Goal: Information Seeking & Learning: Find specific fact

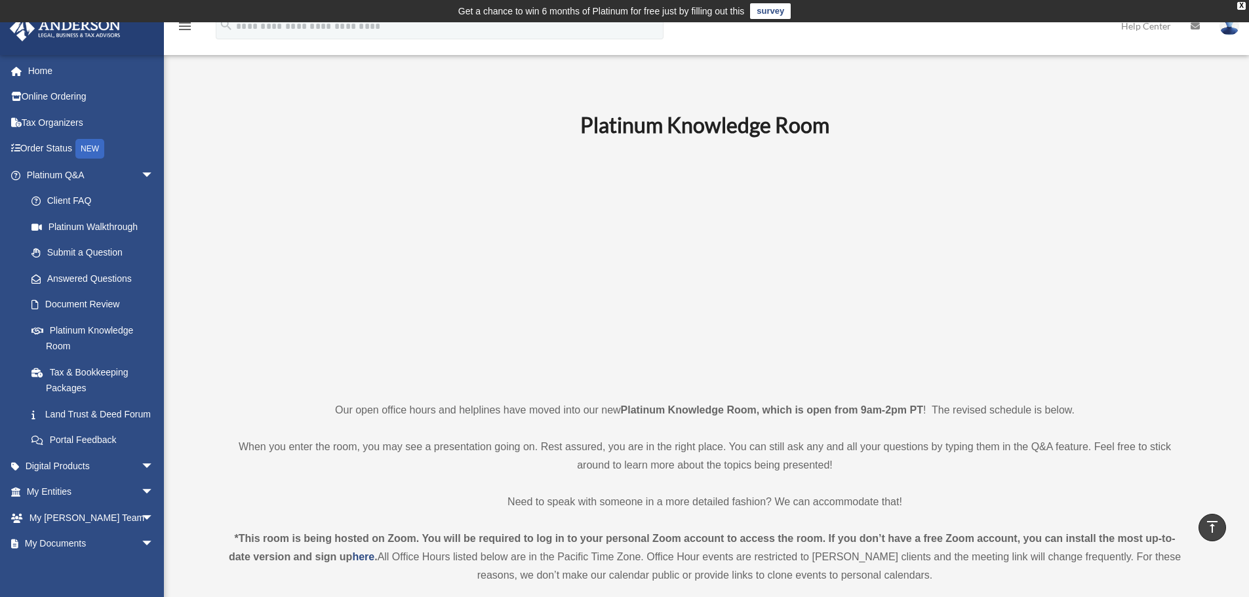
scroll to position [414, 0]
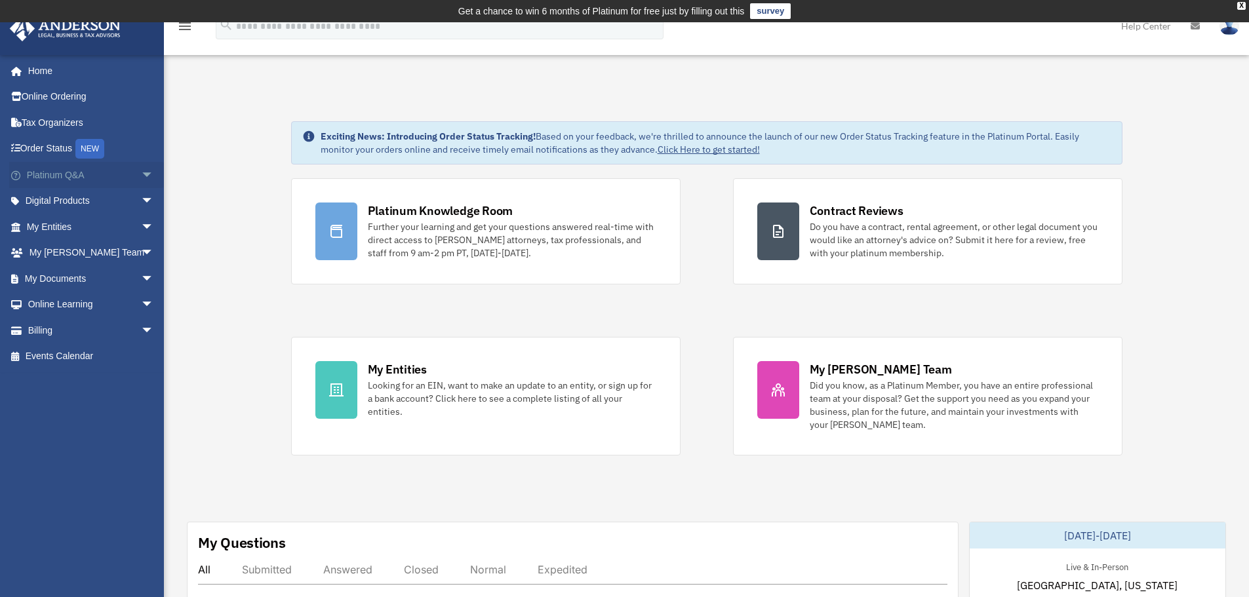
click at [143, 172] on span "arrow_drop_down" at bounding box center [154, 175] width 26 height 27
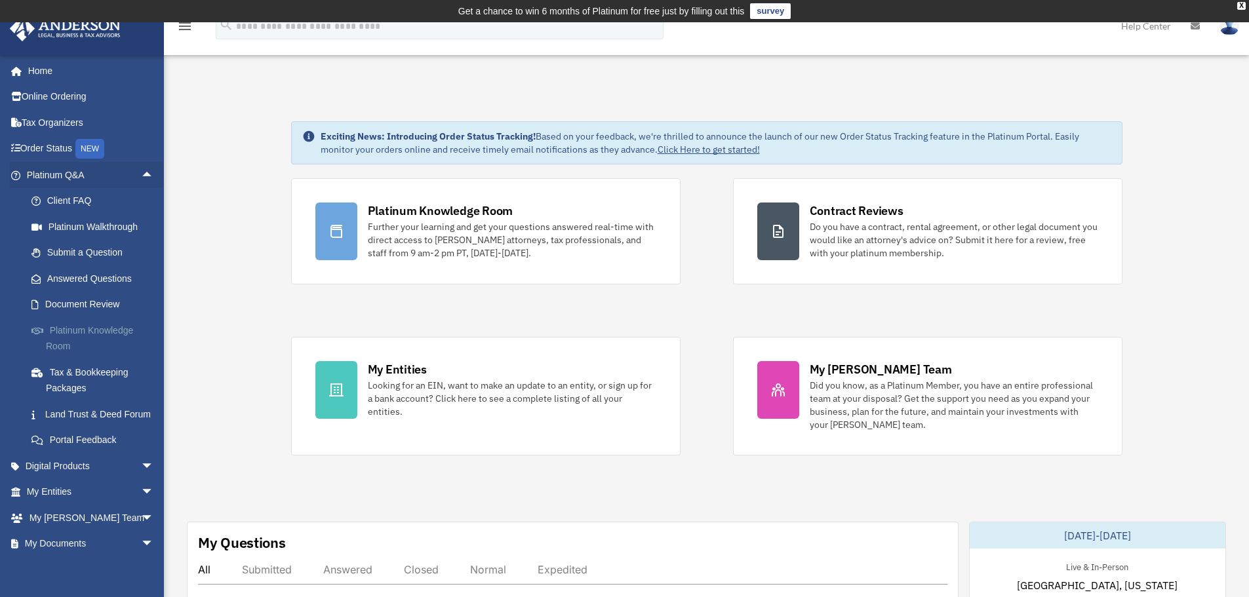
click at [77, 328] on link "Platinum Knowledge Room" at bounding box center [95, 338] width 155 height 42
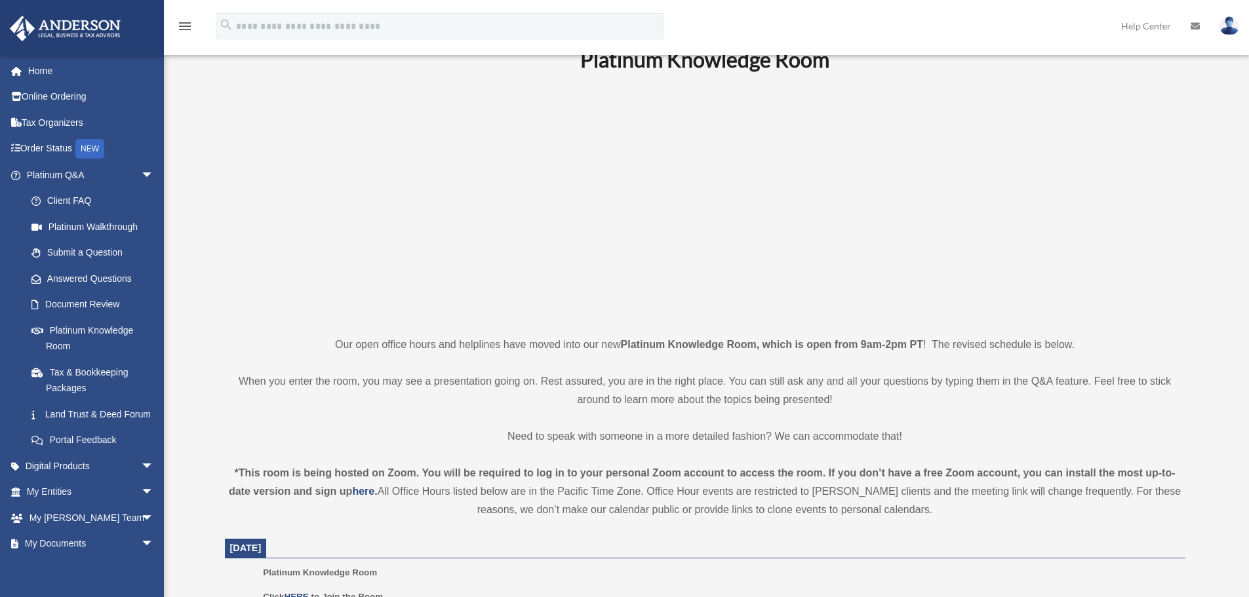
scroll to position [131, 0]
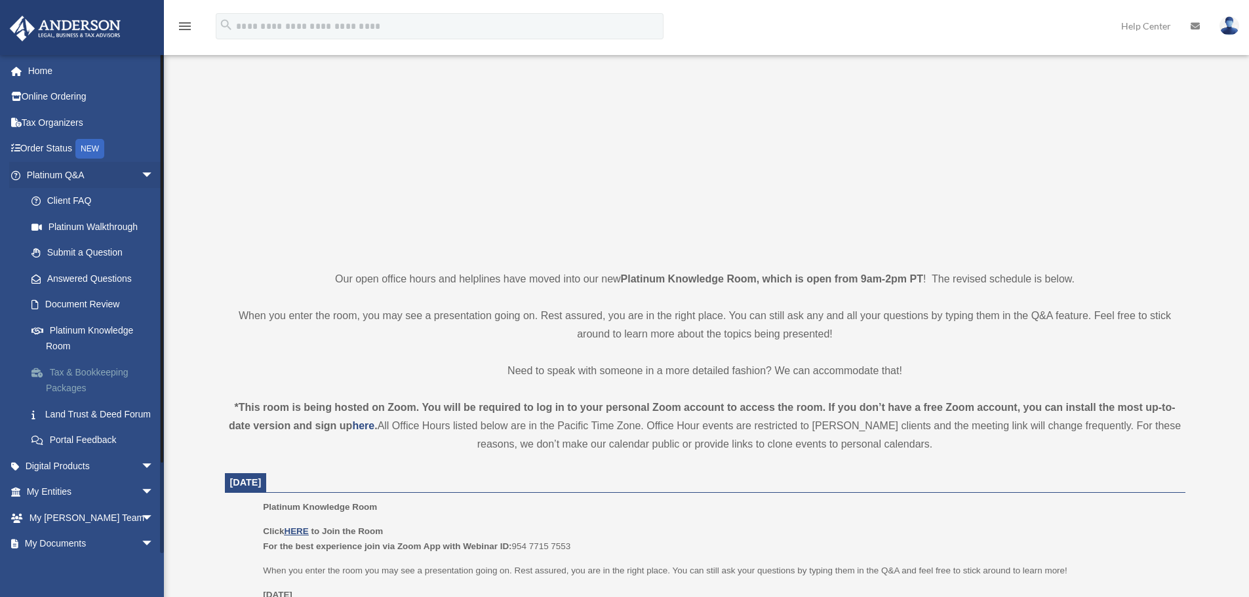
click at [102, 374] on link "Tax & Bookkeeping Packages" at bounding box center [95, 380] width 155 height 42
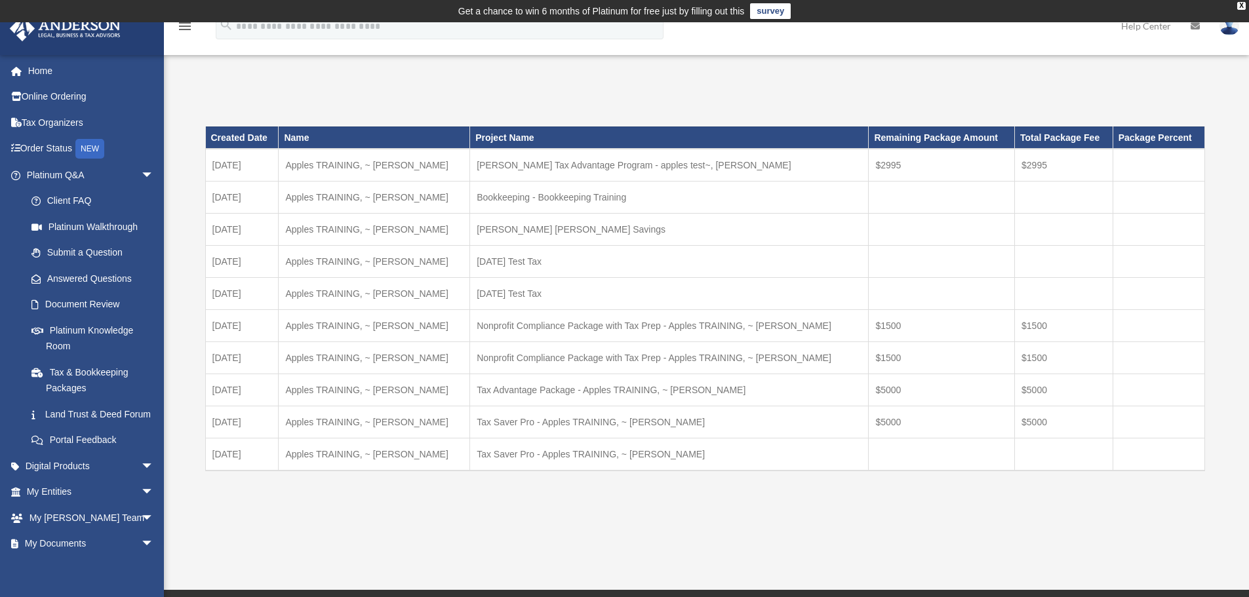
drag, startPoint x: 637, startPoint y: 506, endPoint x: 646, endPoint y: 496, distance: 13.5
click at [639, 505] on div "Created Date Name Project Name Remaining Package Amount Total Package Fee Packa…" at bounding box center [705, 318] width 1000 height 414
drag, startPoint x: 334, startPoint y: 86, endPoint x: 249, endPoint y: 92, distance: 85.5
click at [330, 86] on div "Tax Package bob.apples@andersonadvisors.com Sign Out bob.apples@andersonadvisor…" at bounding box center [624, 305] width 1249 height 467
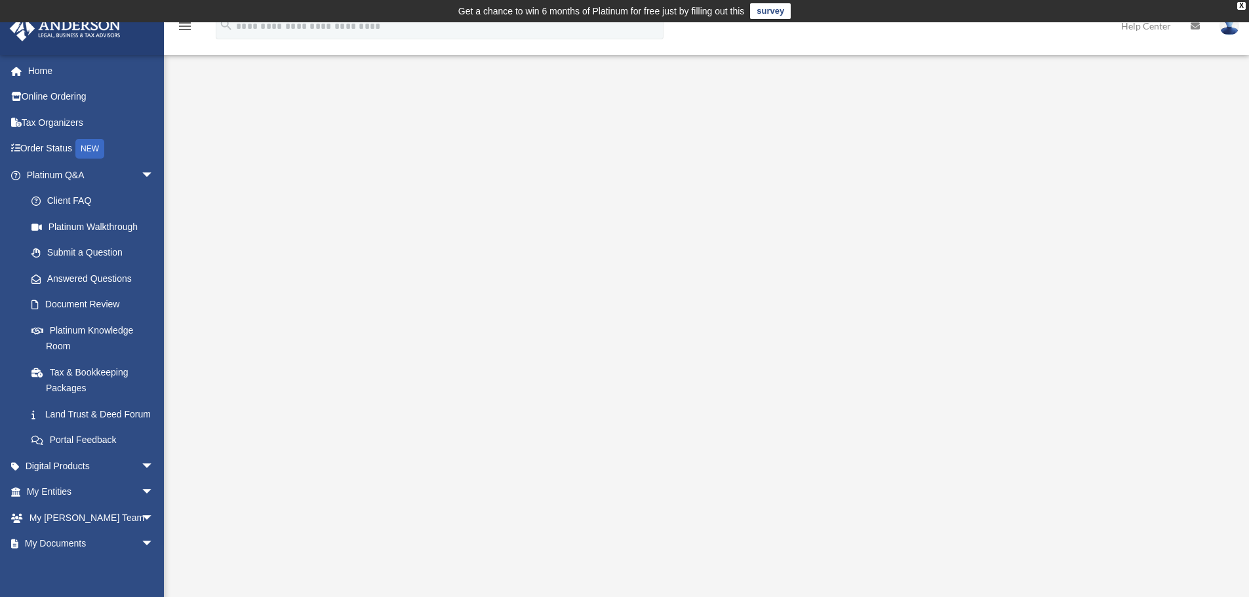
click at [1139, 242] on div "<span data-mce-type="bookmark" style="display: inline-block; width: 0px; overfl…" at bounding box center [705, 337] width 980 height 452
click at [118, 307] on link "Document Review" at bounding box center [95, 305] width 155 height 26
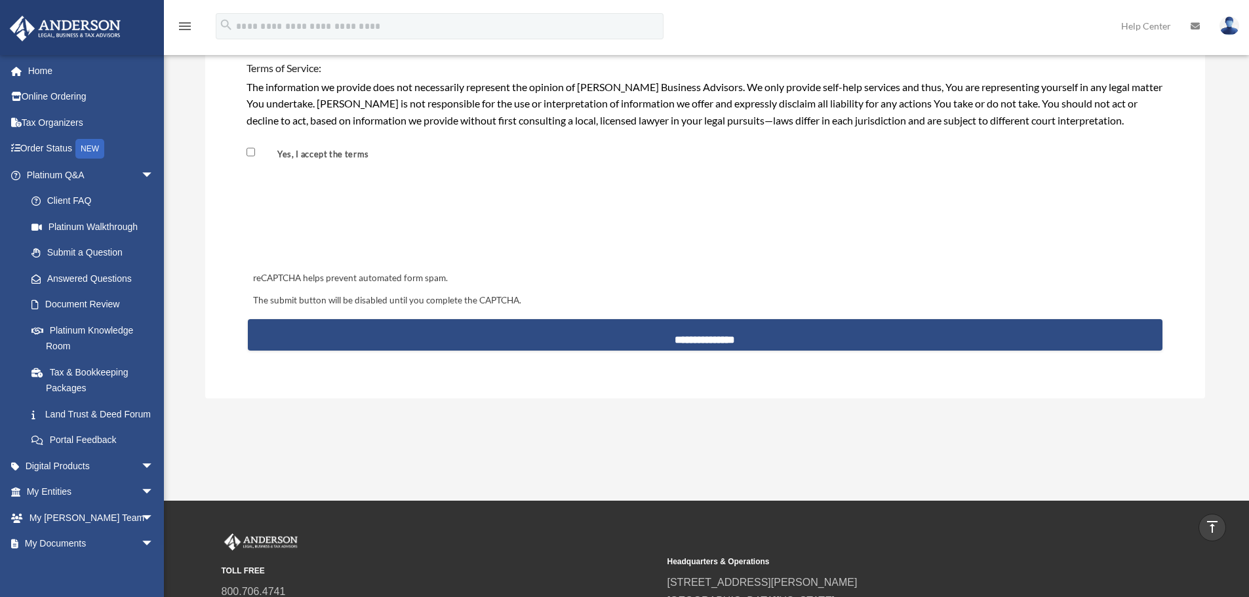
scroll to position [1180, 0]
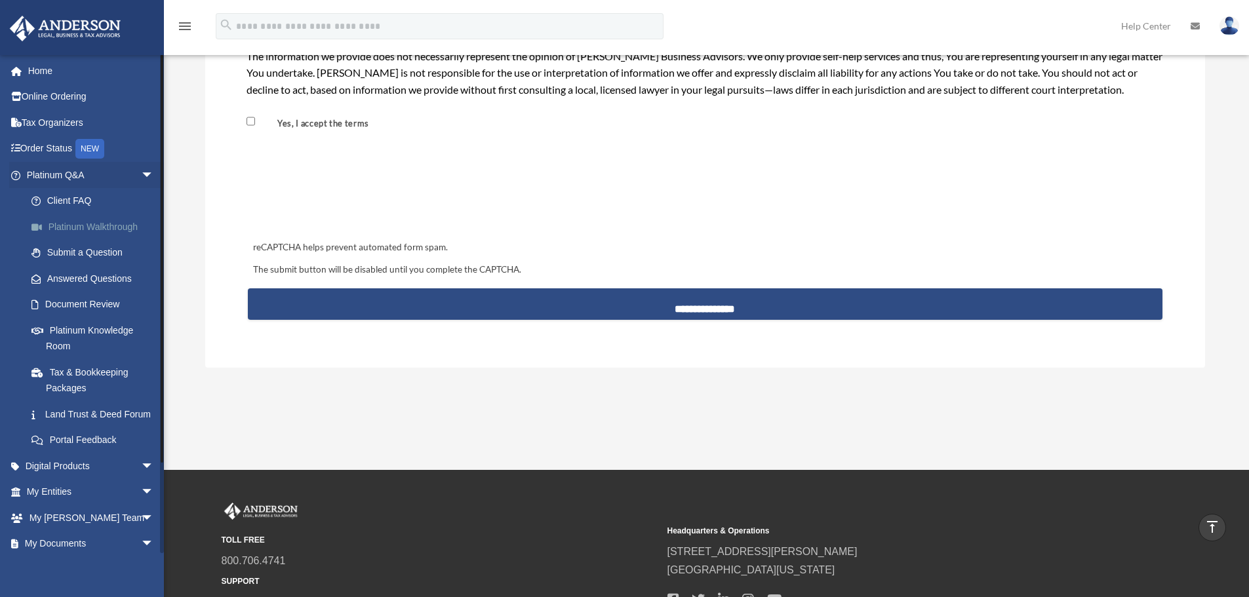
click at [119, 228] on link "Platinum Walkthrough" at bounding box center [95, 227] width 155 height 26
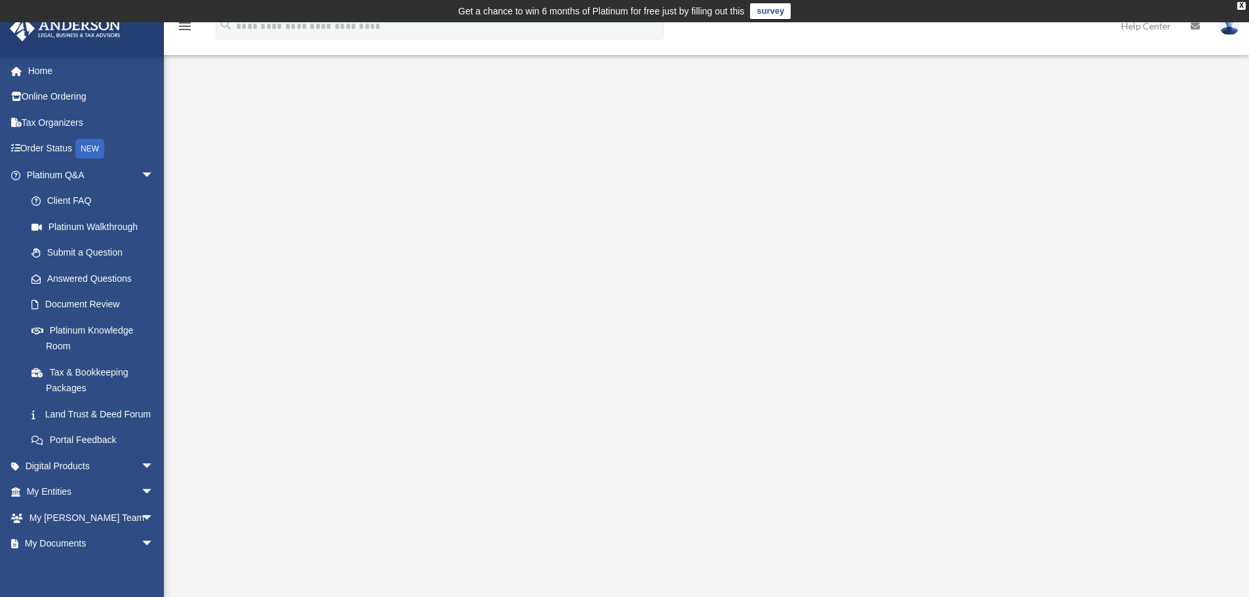
click at [319, 75] on div "Platinum Walkthrough [PERSON_NAME][EMAIL_ADDRESS][DOMAIN_NAME] Sign Out [PERSON…" at bounding box center [624, 325] width 1249 height 506
click at [147, 179] on span "arrow_drop_down" at bounding box center [154, 175] width 26 height 27
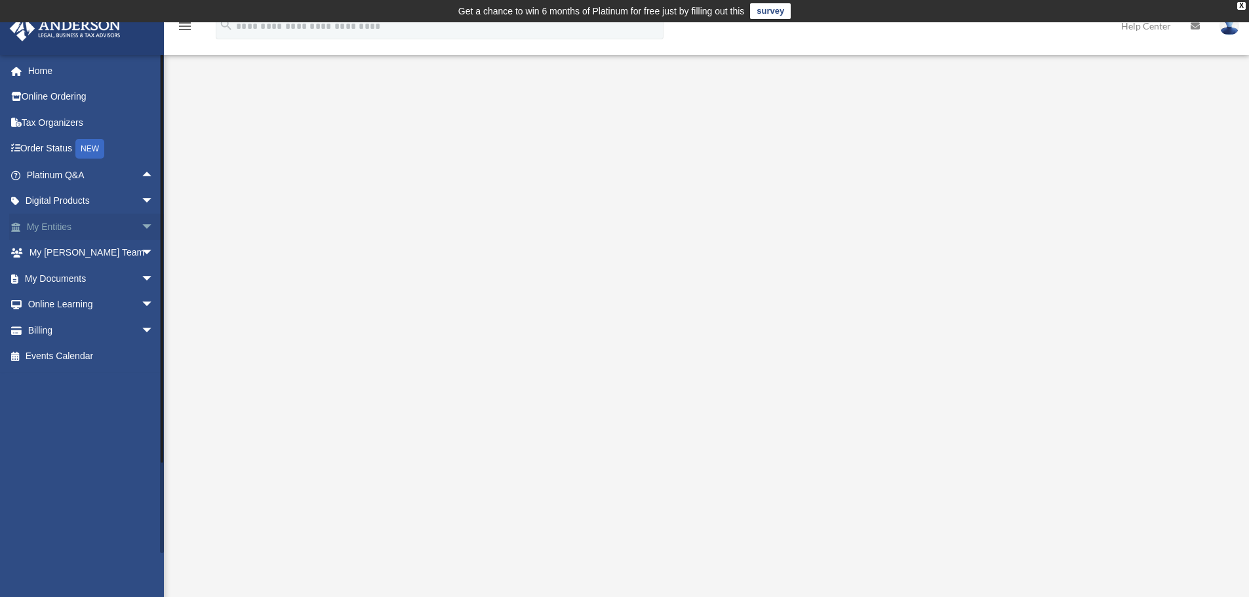
click at [141, 229] on span "arrow_drop_down" at bounding box center [154, 227] width 26 height 27
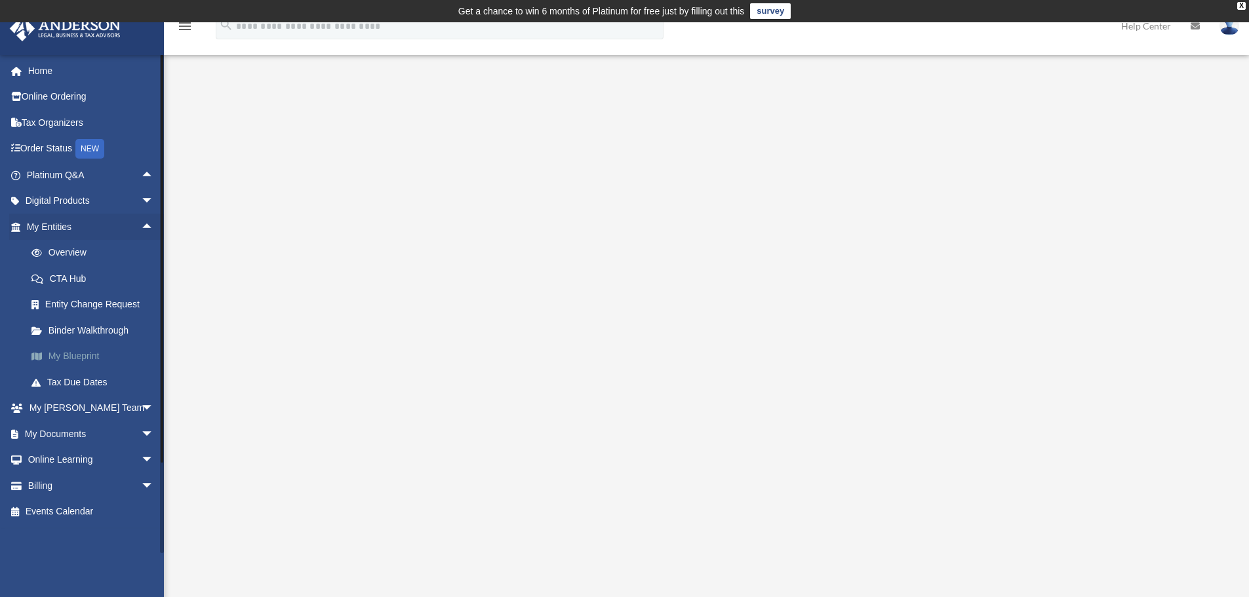
click at [96, 354] on link "My Blueprint" at bounding box center [95, 357] width 155 height 26
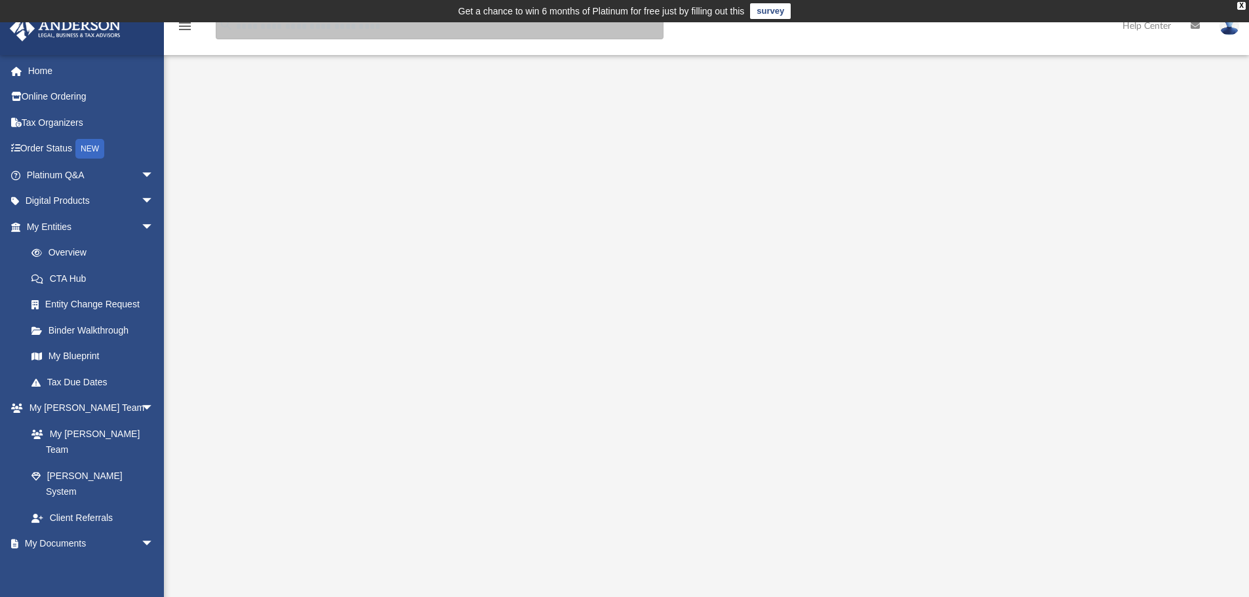
click at [371, 33] on input "search" at bounding box center [440, 26] width 448 height 26
type input "**********"
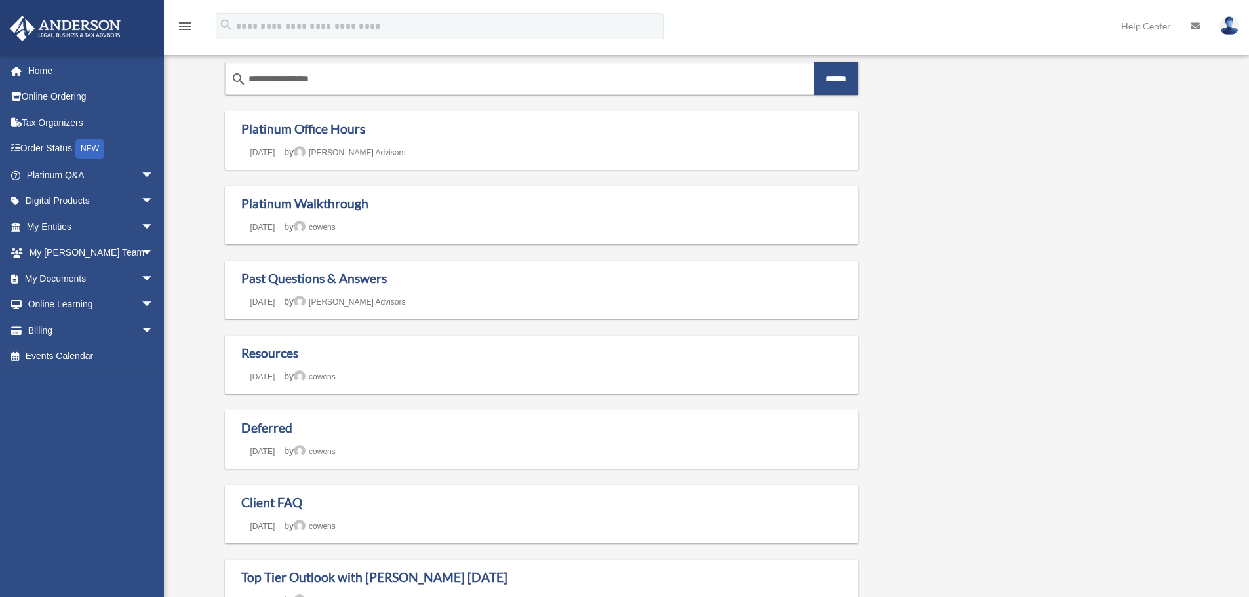
scroll to position [66, 0]
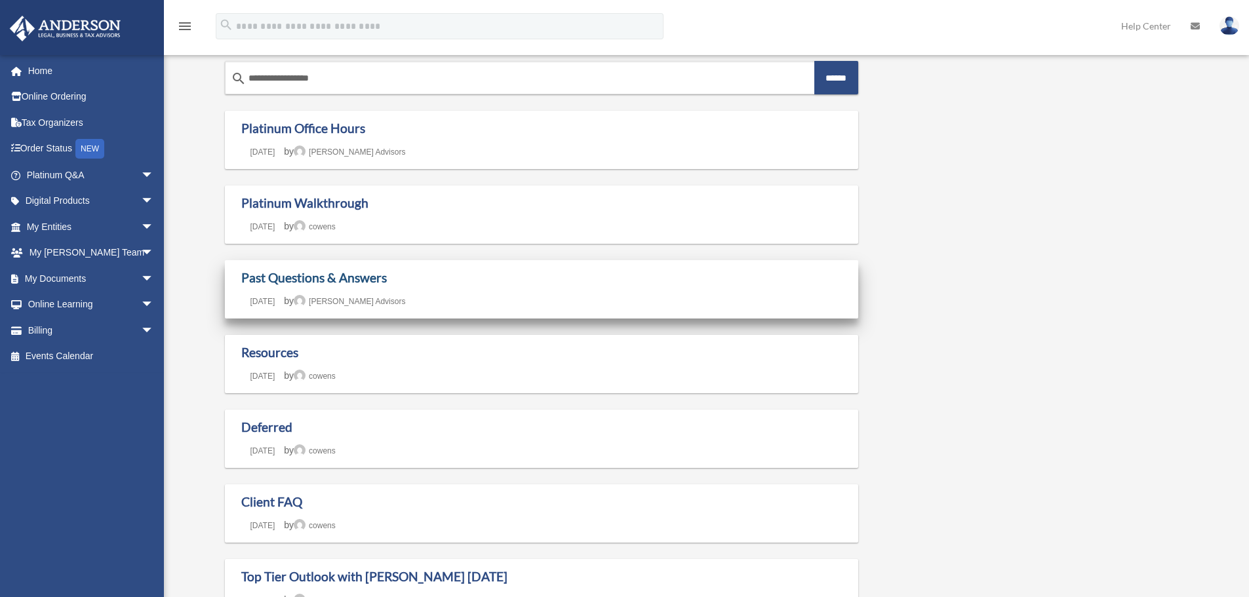
click at [363, 281] on link "Past Questions & Answers" at bounding box center [314, 277] width 146 height 15
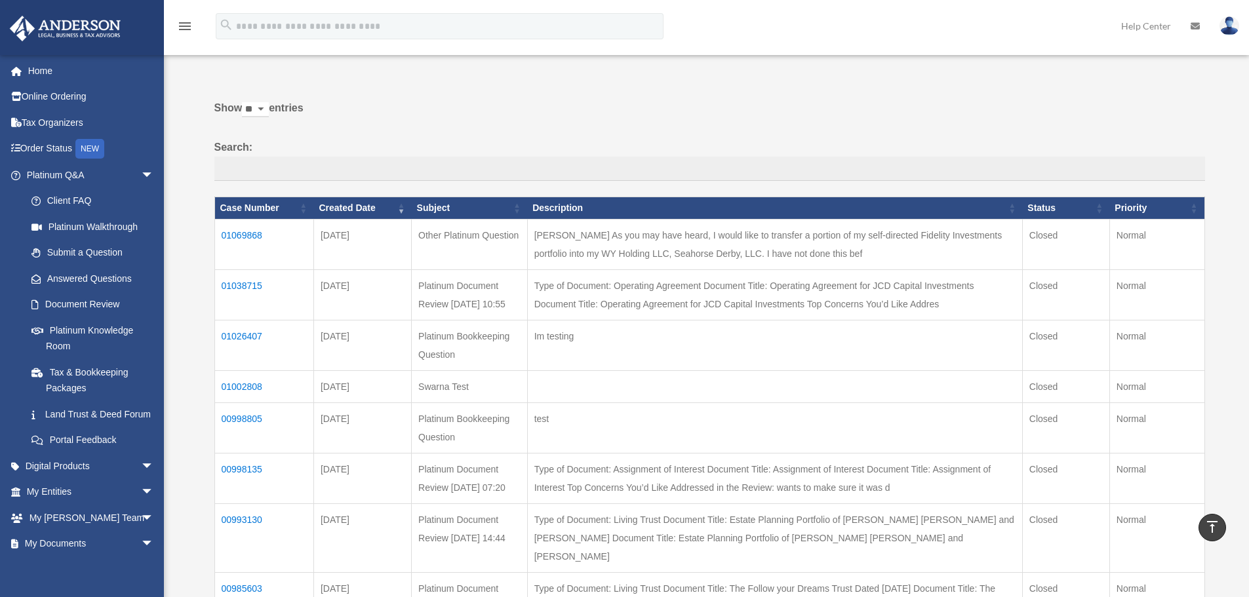
scroll to position [21, 0]
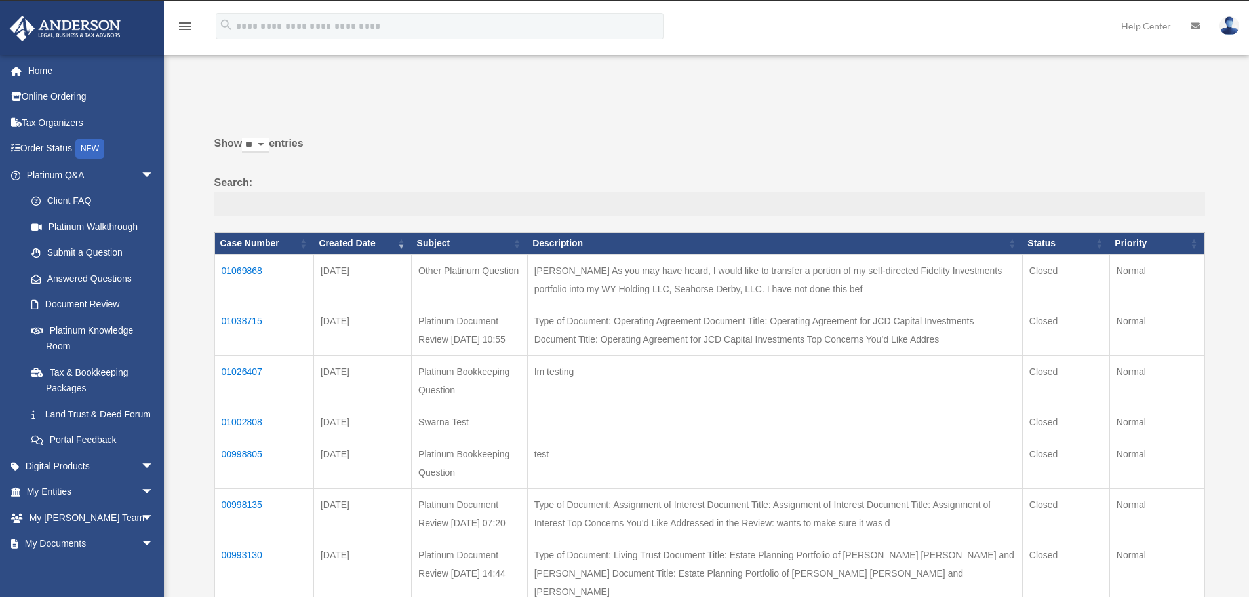
click at [255, 269] on td "01069868" at bounding box center [263, 279] width 99 height 50
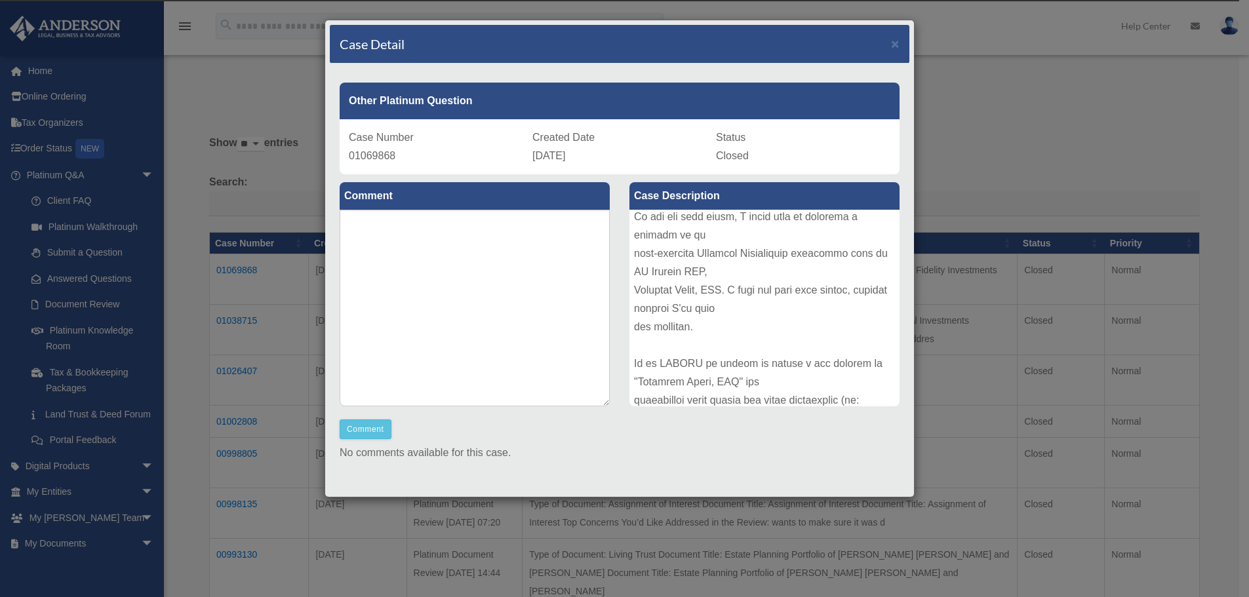
scroll to position [66, 0]
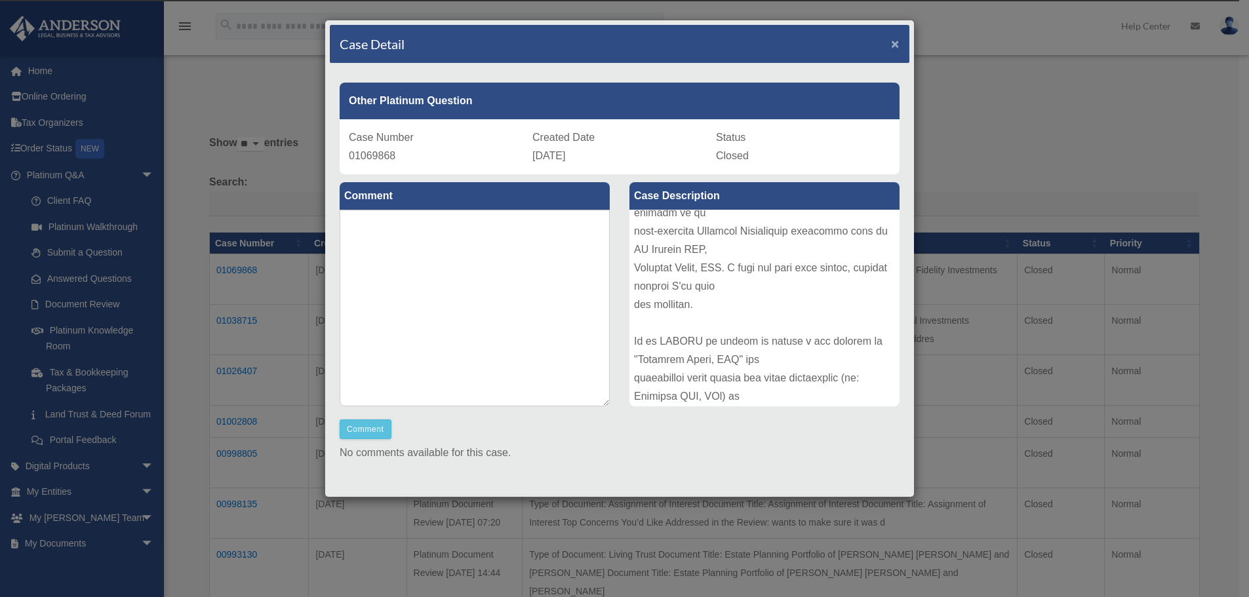
click at [891, 50] on span "×" at bounding box center [895, 43] width 9 height 15
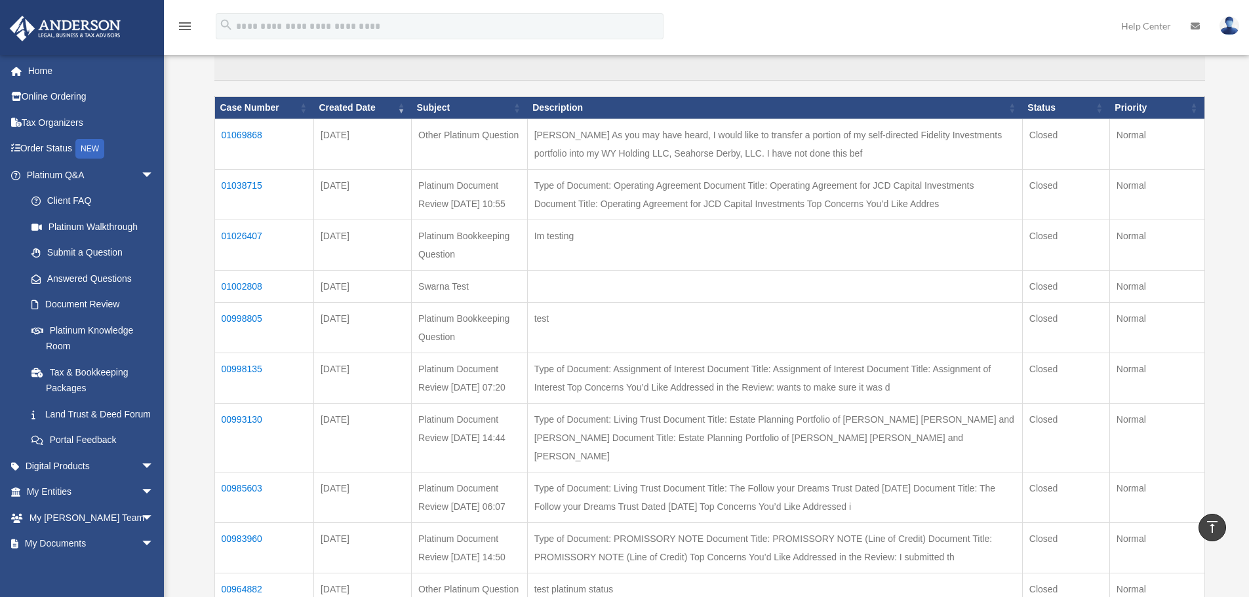
scroll to position [0, 0]
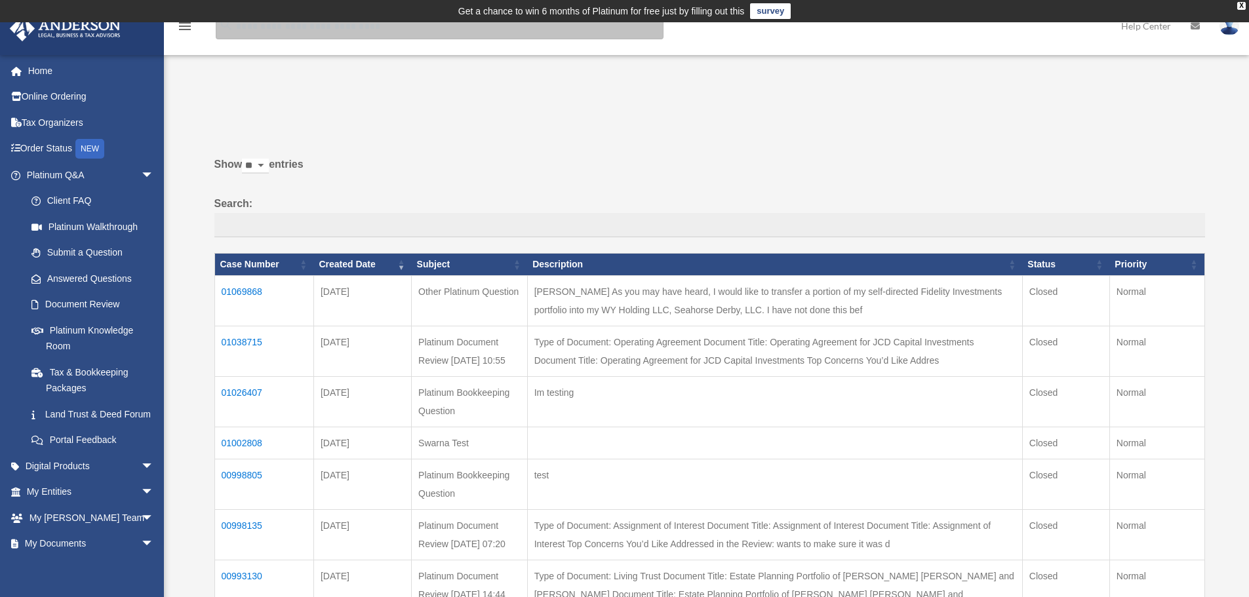
click at [312, 34] on input "search" at bounding box center [440, 26] width 448 height 26
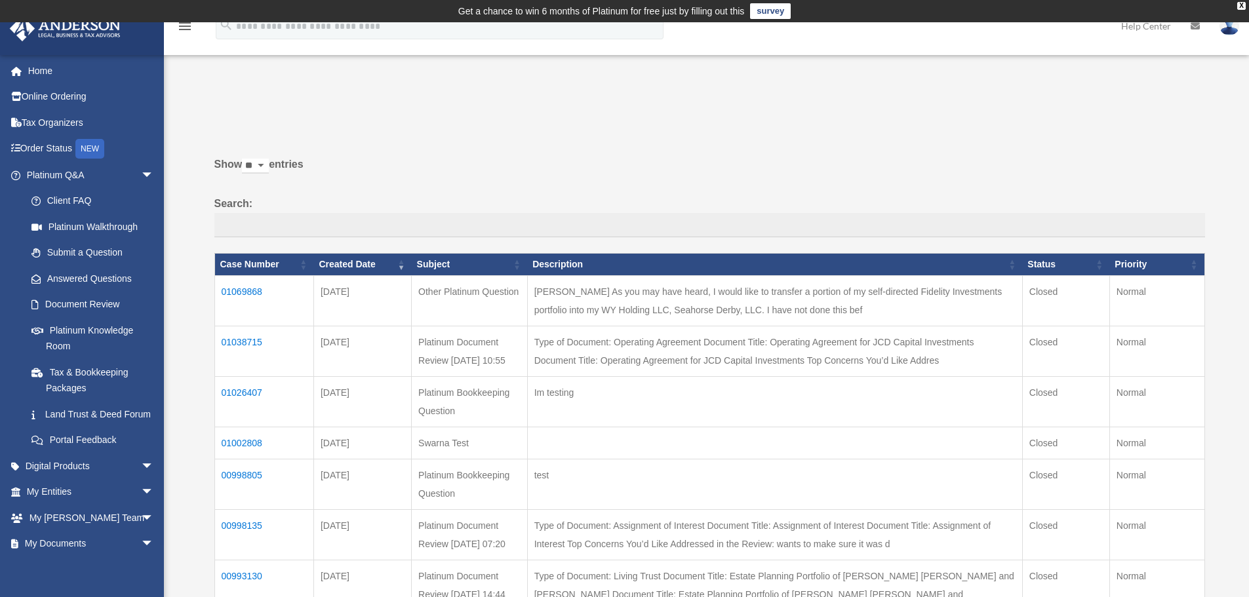
click at [403, 148] on div "Show ** ** ** *** entries Search: Case Number Created Date Subject Description …" at bounding box center [709, 474] width 991 height 652
drag, startPoint x: 441, startPoint y: 285, endPoint x: 519, endPoint y: 300, distance: 78.9
click at [519, 300] on td "Other Platinum Question" at bounding box center [470, 300] width 116 height 50
copy td "Platinum Question"
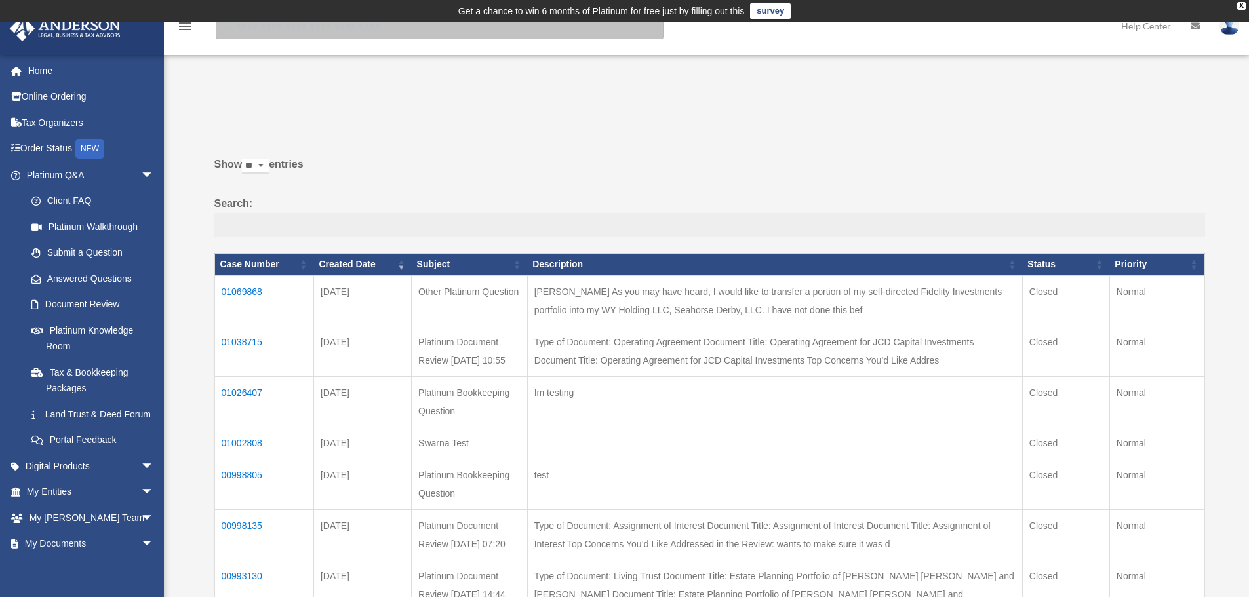
click at [256, 28] on input "search" at bounding box center [440, 26] width 448 height 26
paste input "**********"
type input "**********"
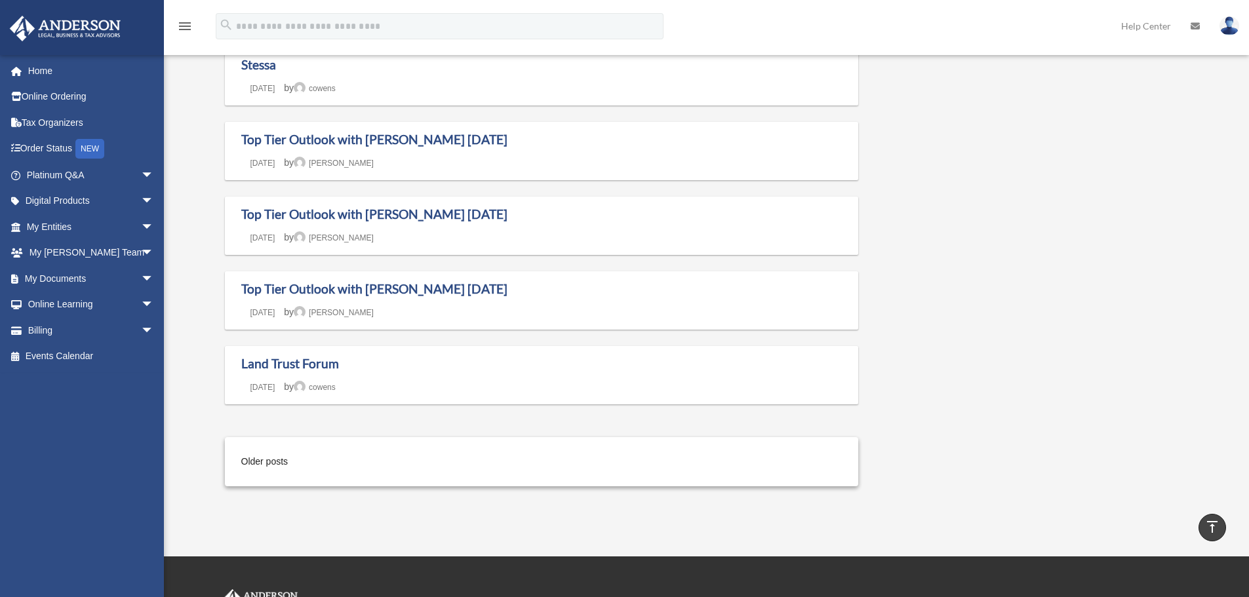
scroll to position [1006, 0]
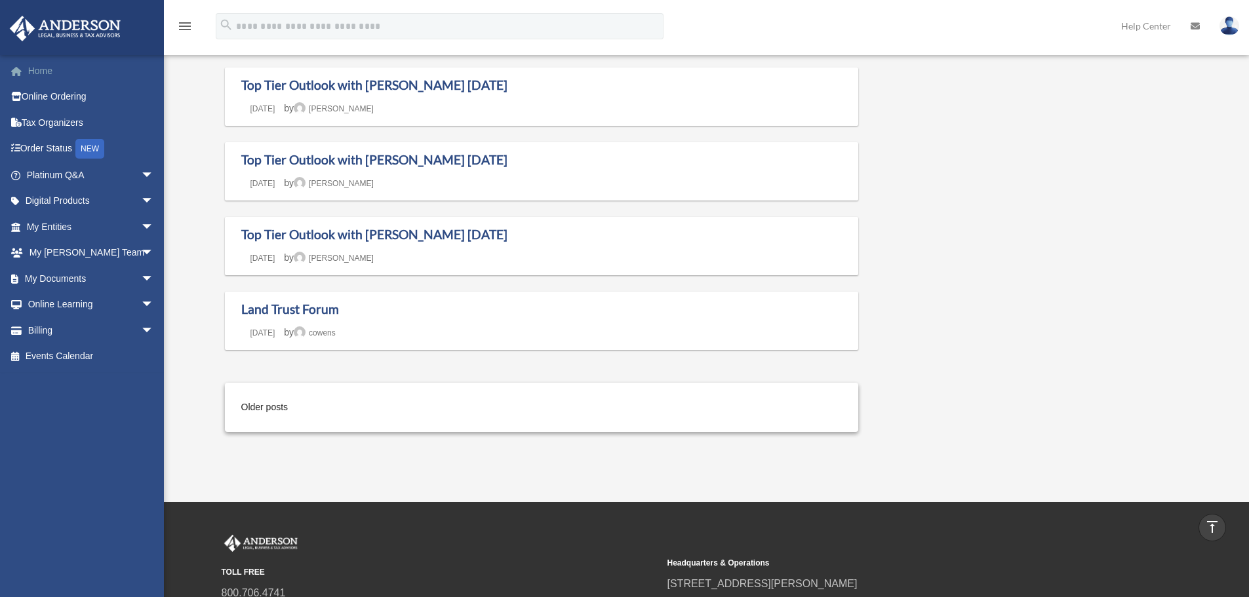
click at [34, 73] on link "Home" at bounding box center [91, 71] width 165 height 26
